Goal: Information Seeking & Learning: Check status

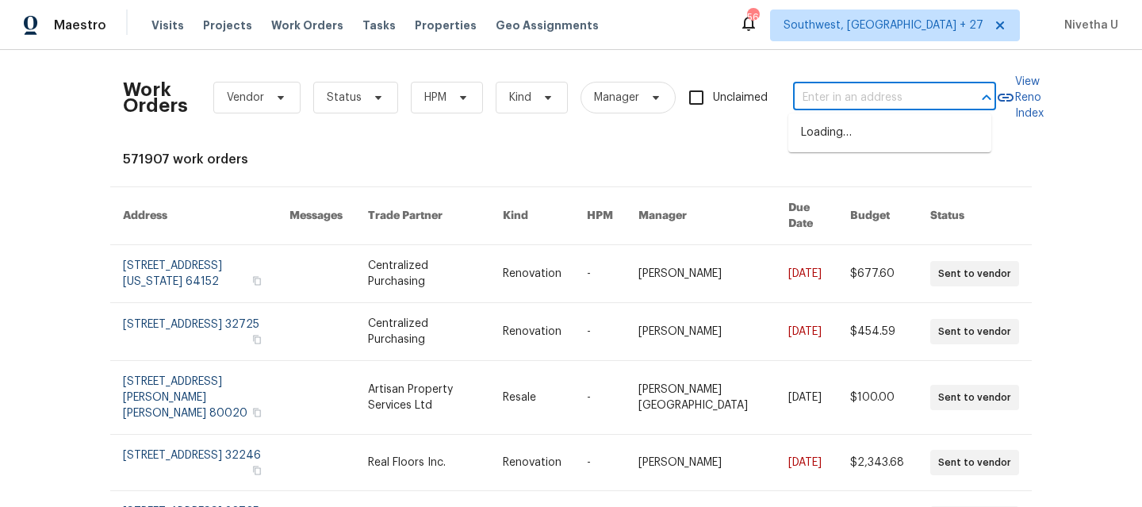
type input "[STREET_ADDRESS]"
click at [847, 136] on li "[STREET_ADDRESS]" at bounding box center [889, 133] width 203 height 26
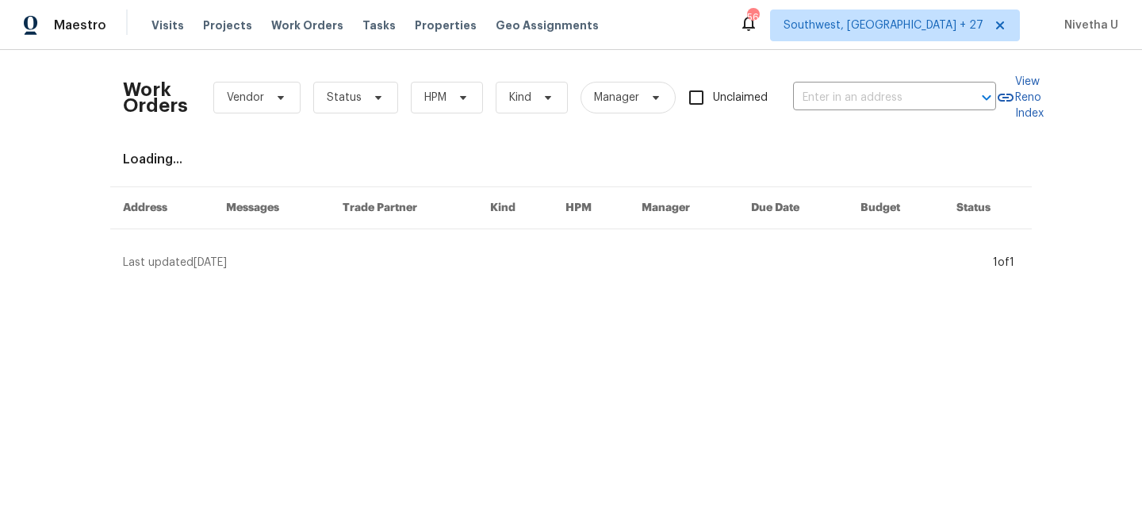
type input "[STREET_ADDRESS]"
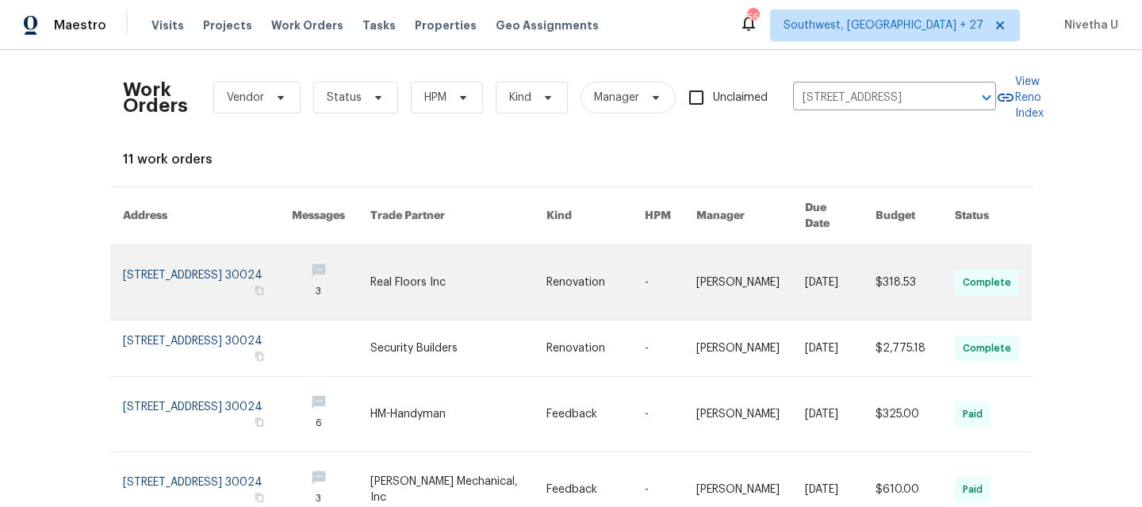
click at [191, 268] on link at bounding box center [207, 282] width 169 height 75
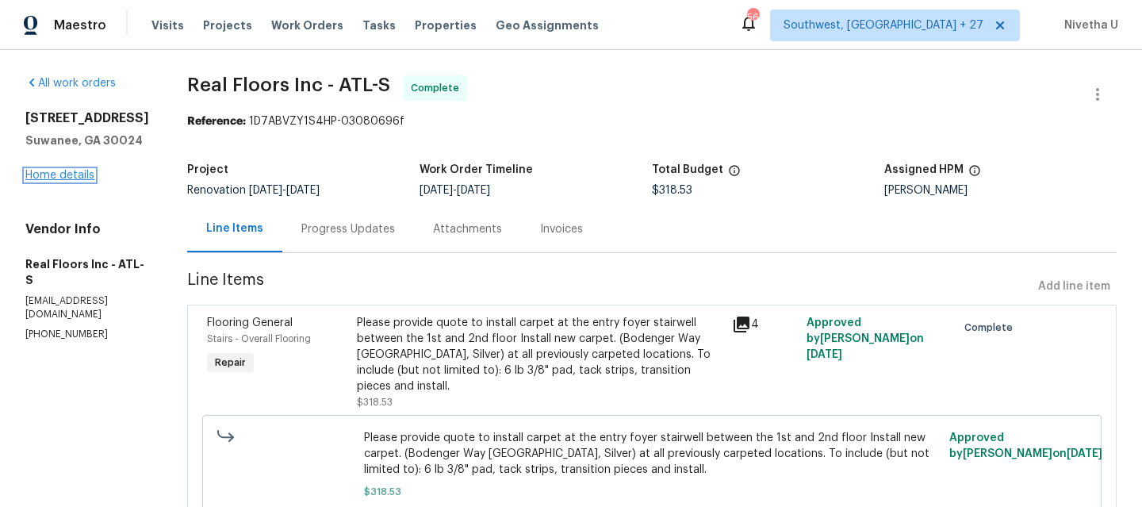
click at [67, 179] on link "Home details" at bounding box center [59, 175] width 69 height 11
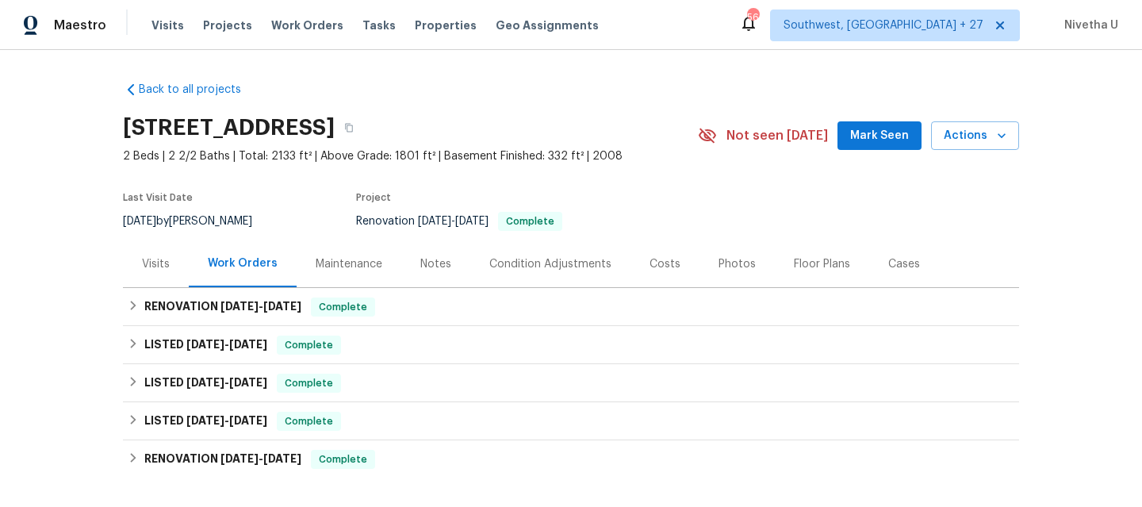
scroll to position [54, 0]
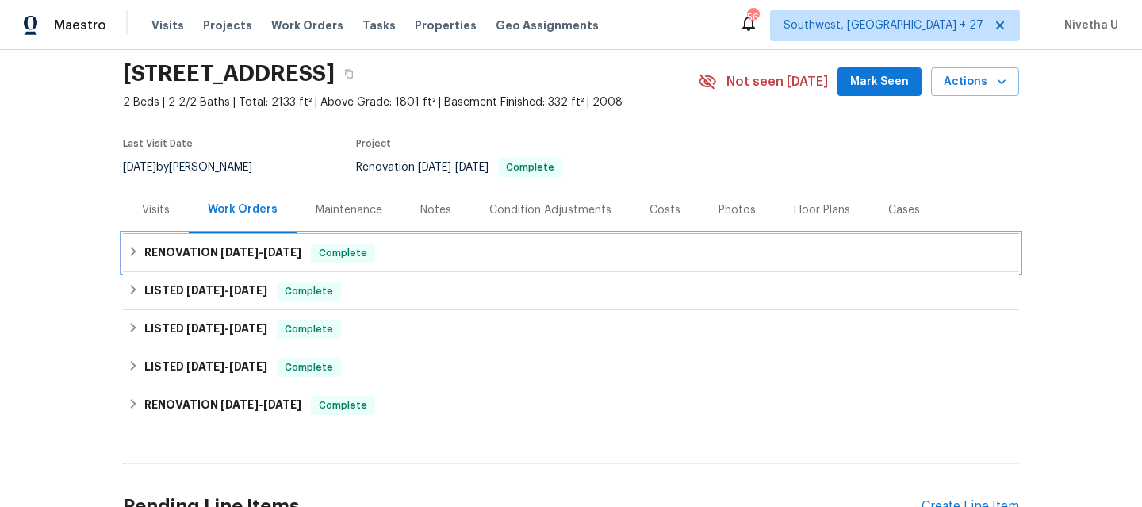
click at [346, 252] on span "Complete" at bounding box center [342, 253] width 61 height 16
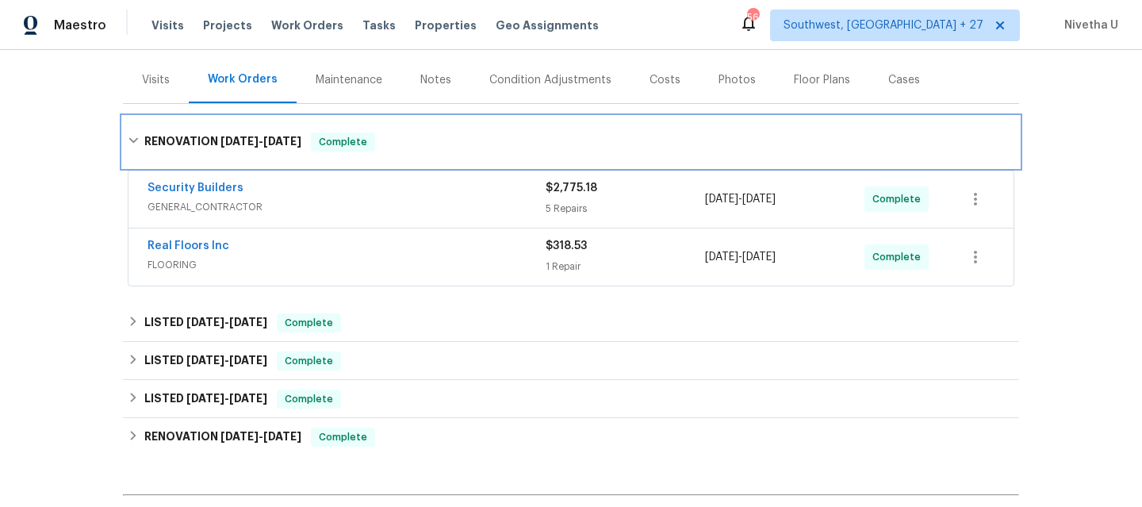
scroll to position [188, 0]
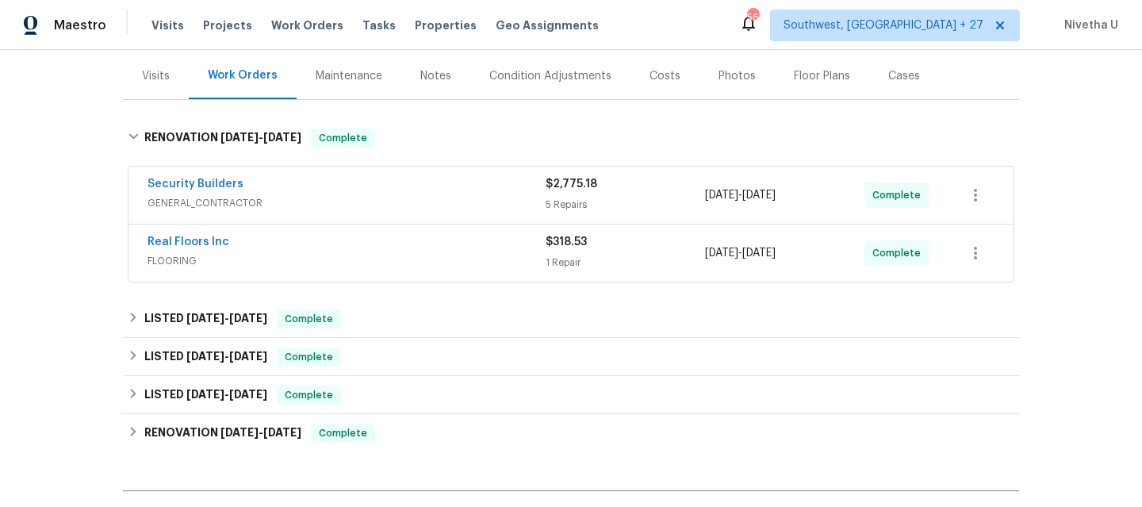
click at [353, 265] on span "FLOORING" at bounding box center [346, 261] width 398 height 16
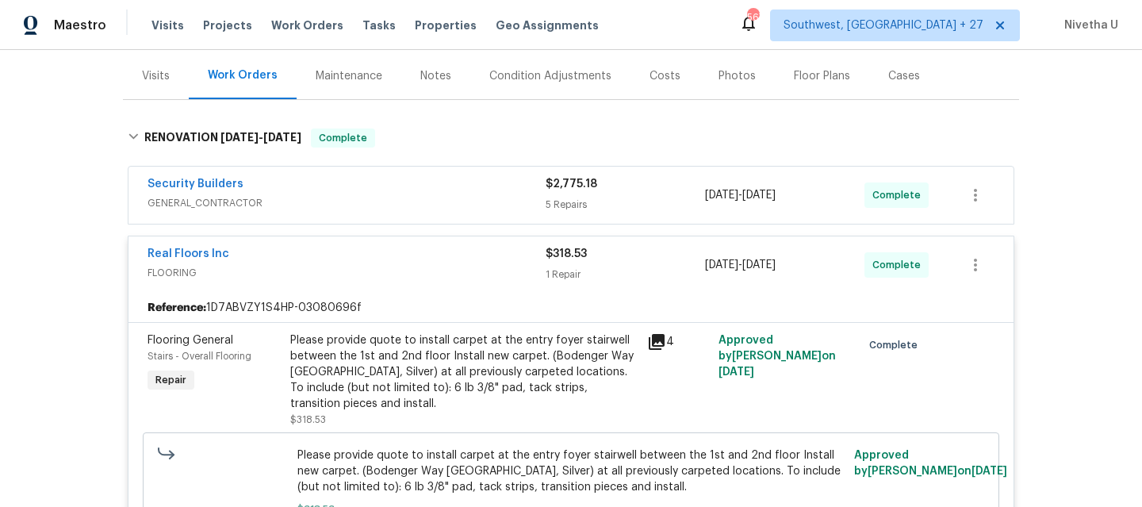
click at [481, 266] on span "FLOORING" at bounding box center [346, 273] width 398 height 16
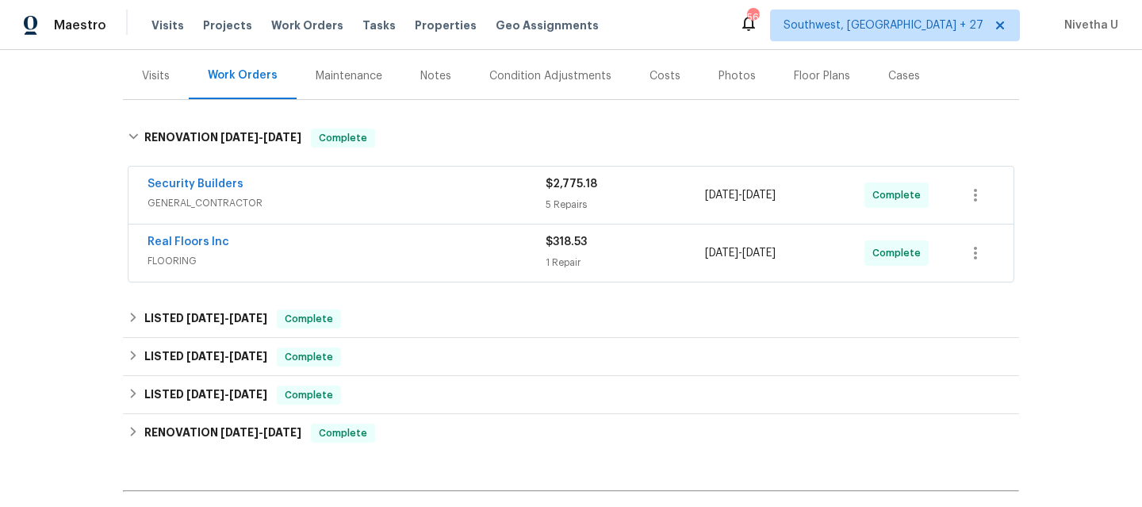
click at [447, 195] on span "GENERAL_CONTRACTOR" at bounding box center [346, 203] width 398 height 16
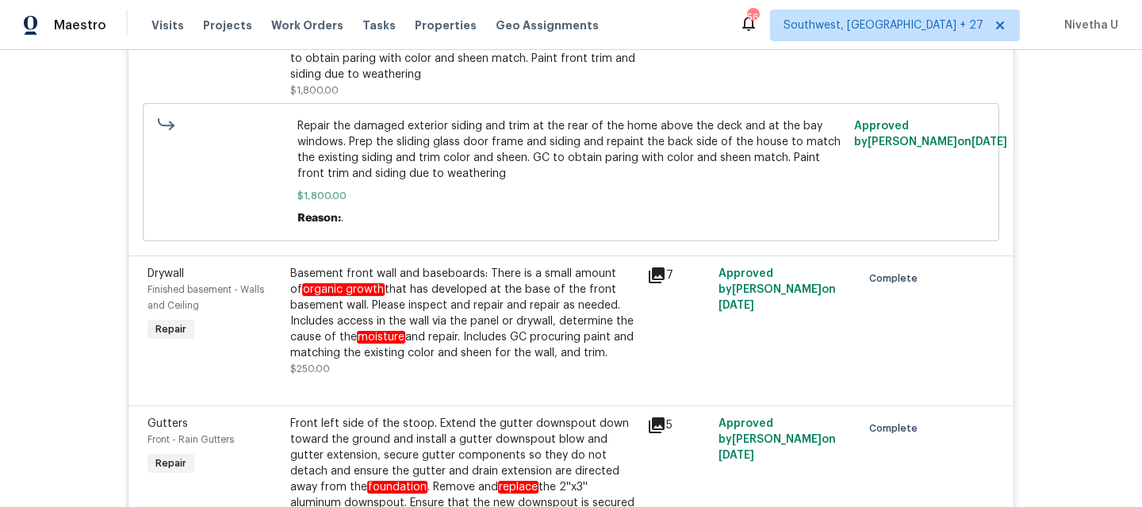
scroll to position [0, 0]
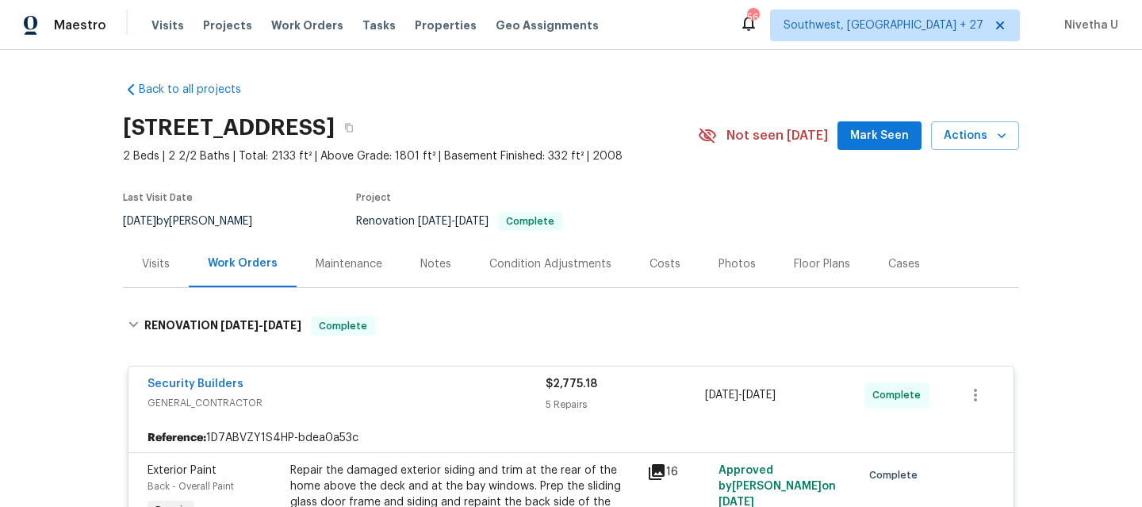
click at [460, 380] on div "Security Builders" at bounding box center [346, 385] width 398 height 19
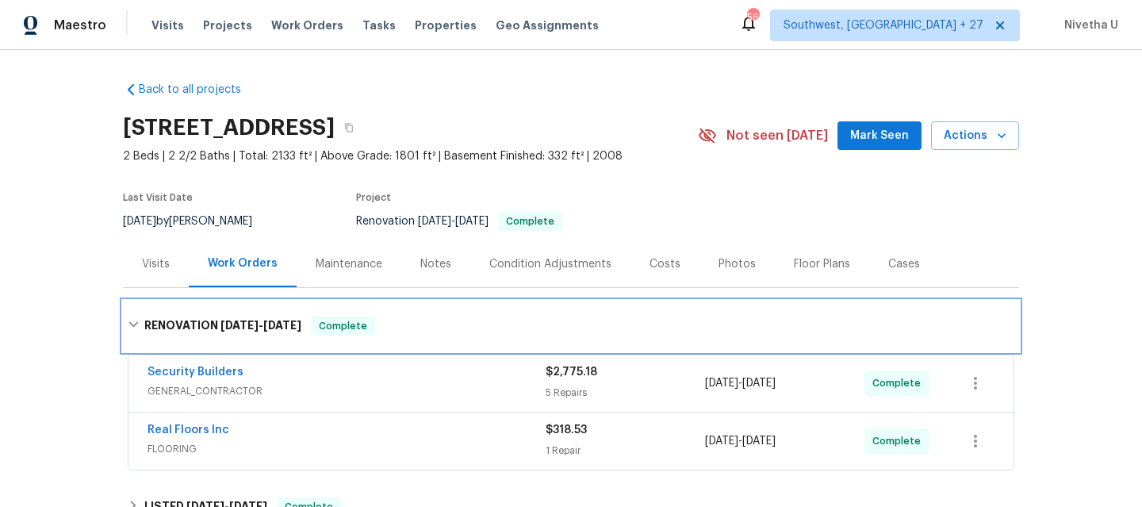
click at [442, 328] on div "RENOVATION [DATE] - [DATE] Complete" at bounding box center [571, 325] width 887 height 19
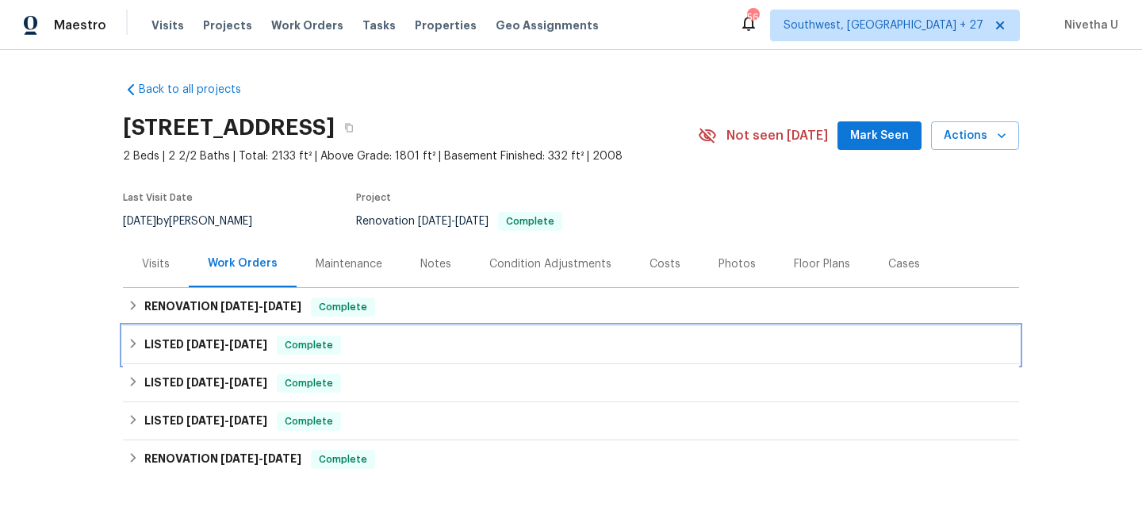
click at [412, 340] on div "LISTED [DATE] - [DATE] Complete" at bounding box center [571, 344] width 887 height 19
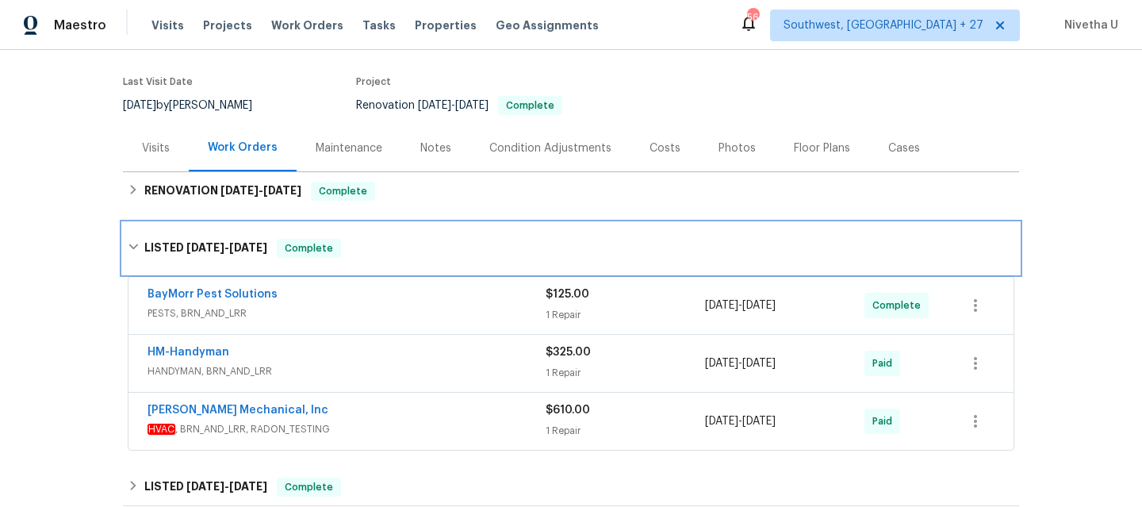
scroll to position [197, 0]
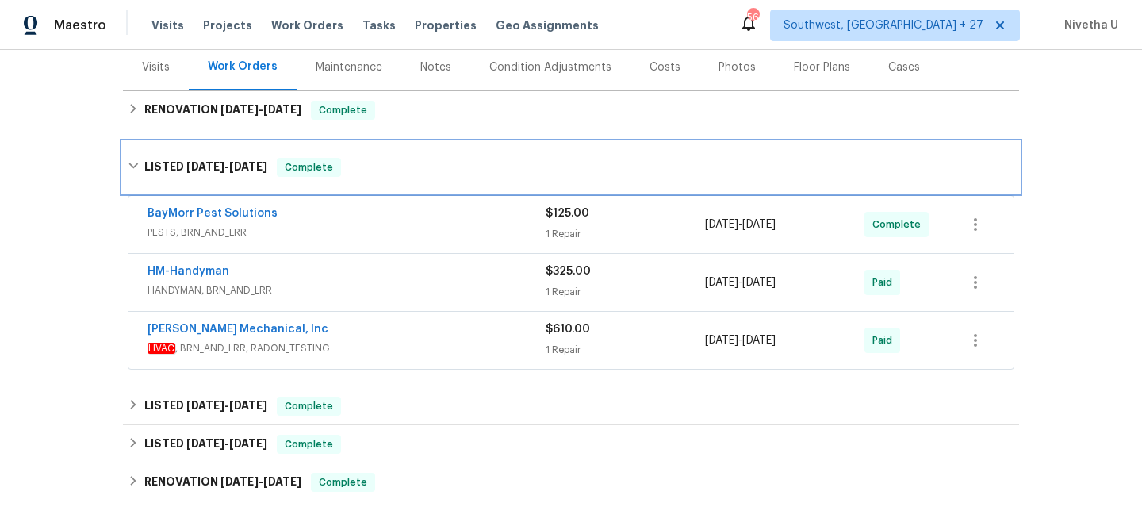
click at [404, 169] on div "LISTED [DATE] - [DATE] Complete" at bounding box center [571, 167] width 887 height 19
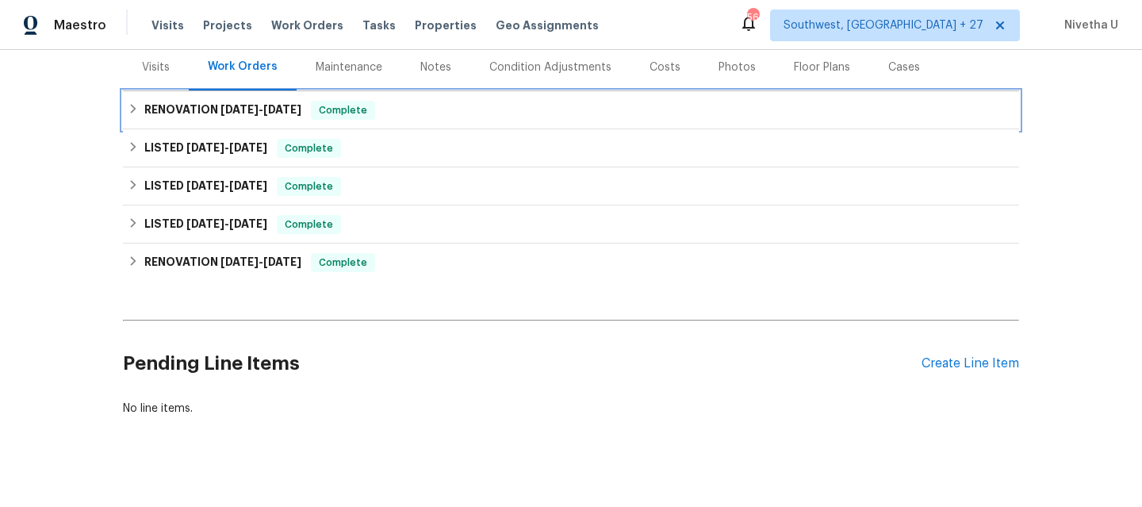
click at [361, 109] on span "Complete" at bounding box center [342, 110] width 61 height 16
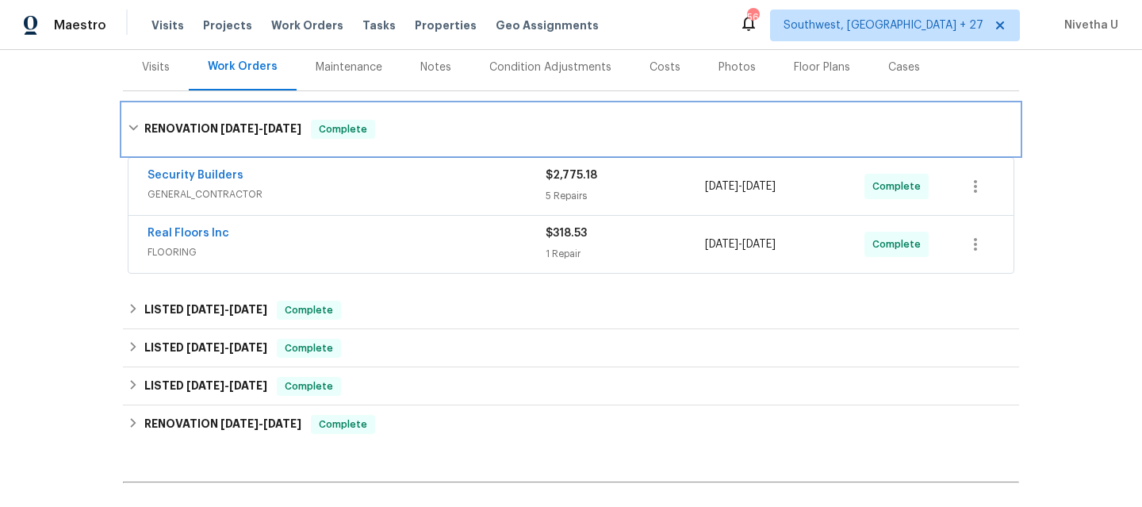
click at [393, 109] on div "RENOVATION [DATE] - [DATE] Complete" at bounding box center [571, 129] width 896 height 51
